Goal: Task Accomplishment & Management: Use online tool/utility

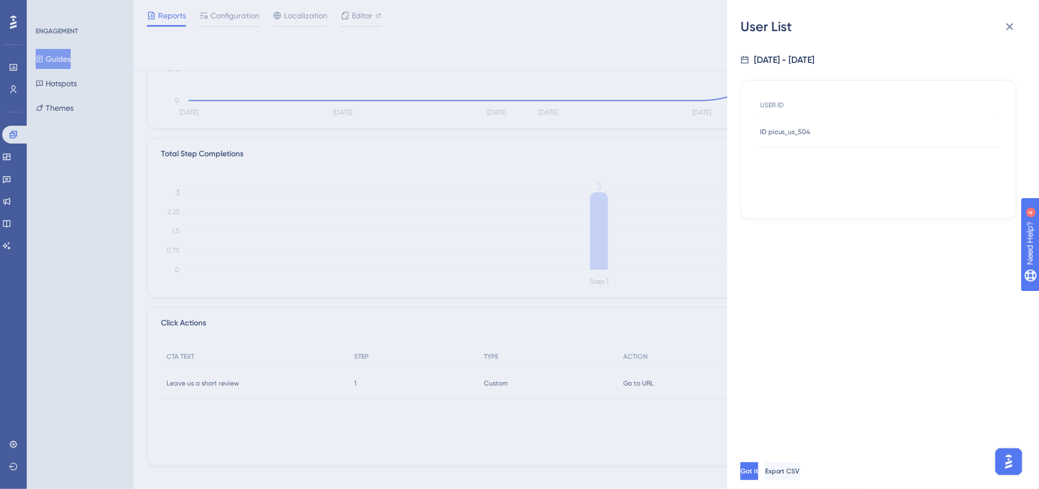
click at [1015, 24] on icon at bounding box center [1009, 26] width 13 height 13
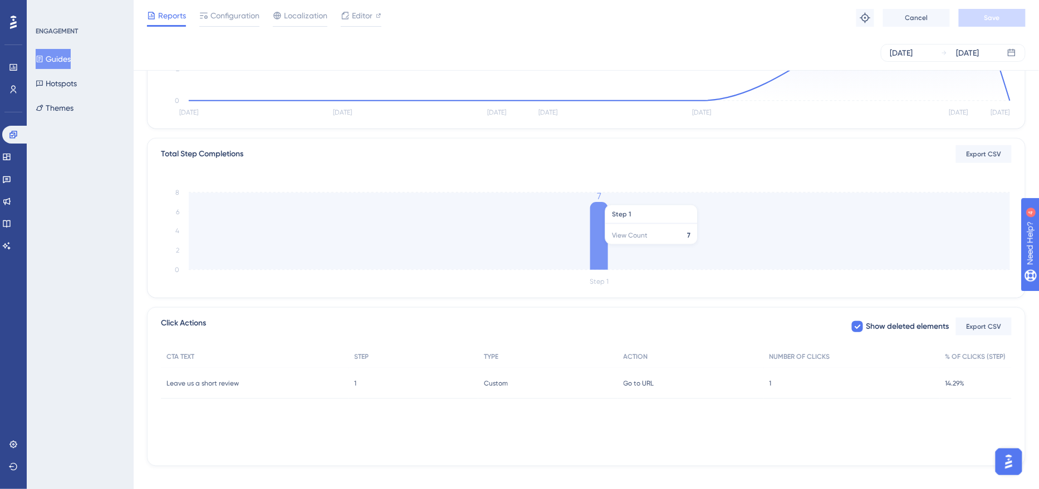
click at [605, 249] on icon at bounding box center [599, 236] width 18 height 68
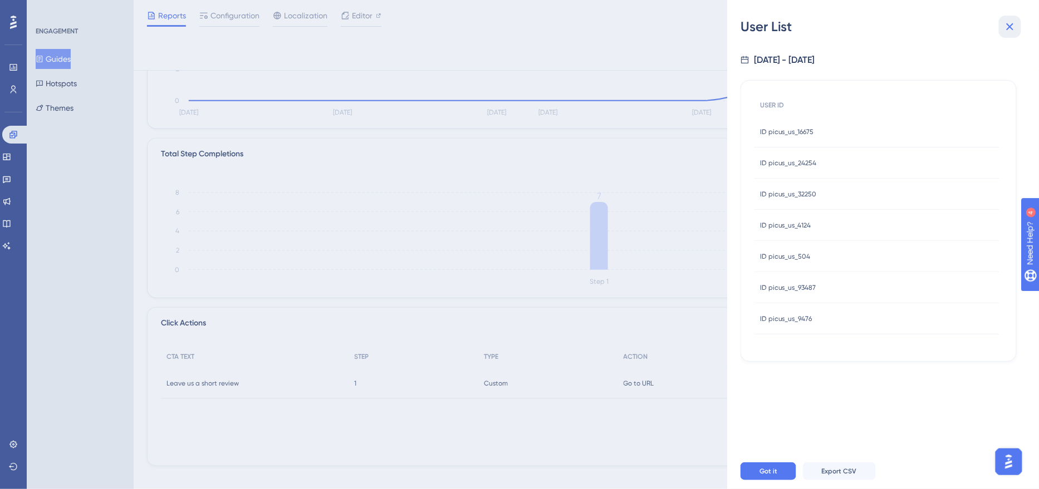
click at [1013, 27] on icon at bounding box center [1009, 26] width 13 height 13
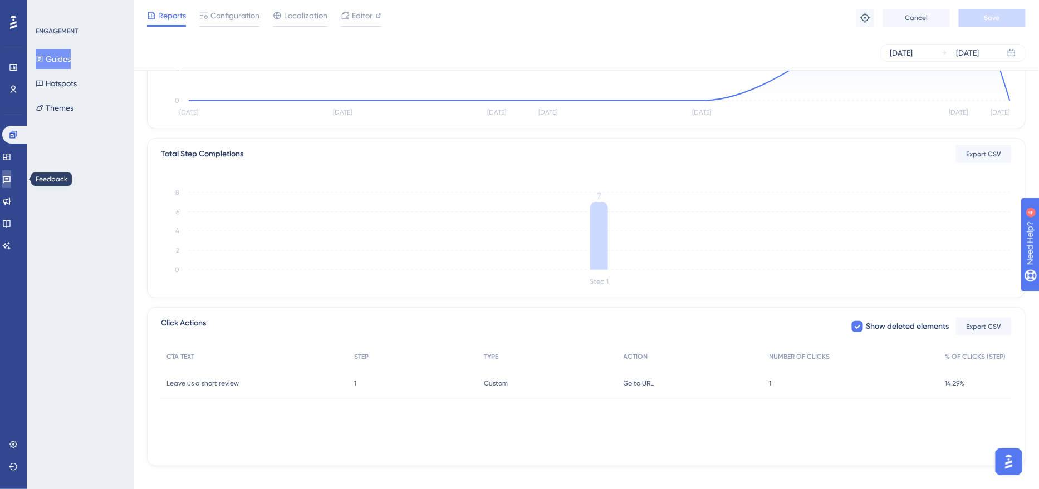
click at [11, 183] on link at bounding box center [6, 179] width 9 height 18
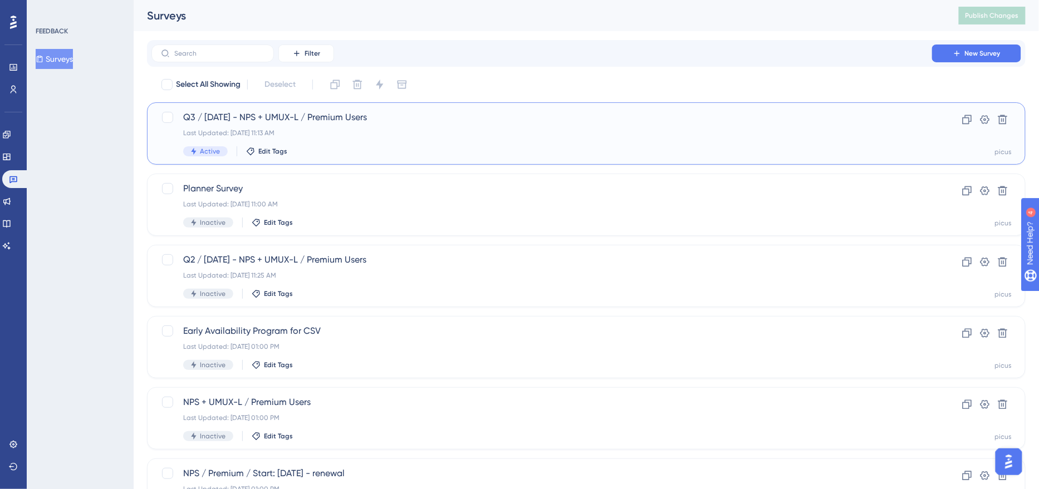
click at [380, 149] on div "Active Edit Tags" at bounding box center [541, 151] width 717 height 10
